Goal: Task Accomplishment & Management: Manage account settings

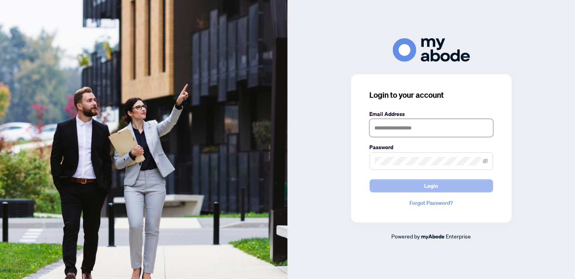
type input "**********"
click at [430, 187] on span "Login" at bounding box center [431, 185] width 14 height 12
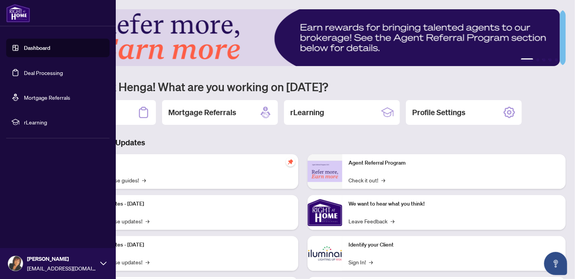
click at [32, 73] on link "Deal Processing" at bounding box center [43, 72] width 39 height 7
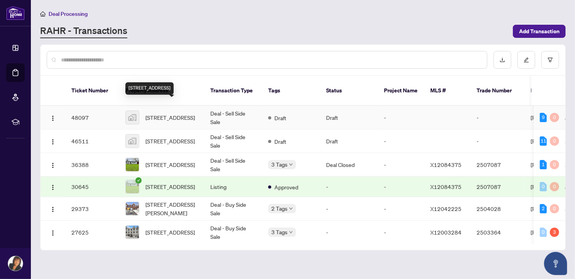
click at [158, 113] on span "[STREET_ADDRESS]" at bounding box center [169, 117] width 49 height 8
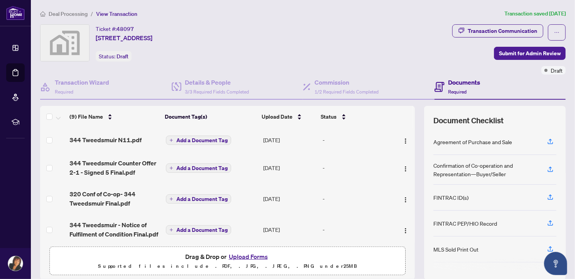
click at [250, 255] on button "Upload Forms" at bounding box center [249, 256] width 44 height 10
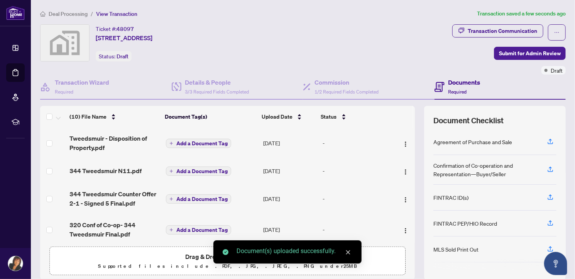
click at [347, 249] on icon "close" at bounding box center [347, 251] width 5 height 5
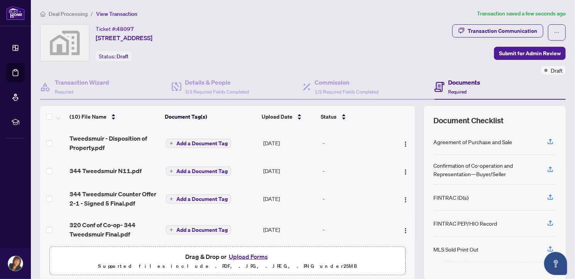
click at [247, 255] on button "Upload Forms" at bounding box center [249, 256] width 44 height 10
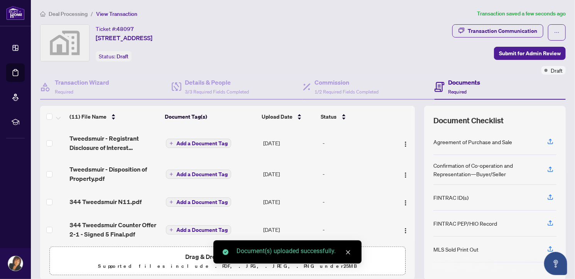
click at [350, 252] on icon "close" at bounding box center [347, 251] width 5 height 5
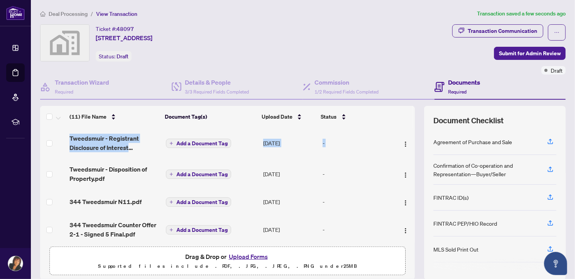
drag, startPoint x: 407, startPoint y: 147, endPoint x: 409, endPoint y: 169, distance: 22.9
click at [409, 169] on div "Tweedsmuir - Registrant Disclosure of Interest Acquisition of Property - Signed…" at bounding box center [227, 184] width 375 height 115
